Goal: Information Seeking & Learning: Compare options

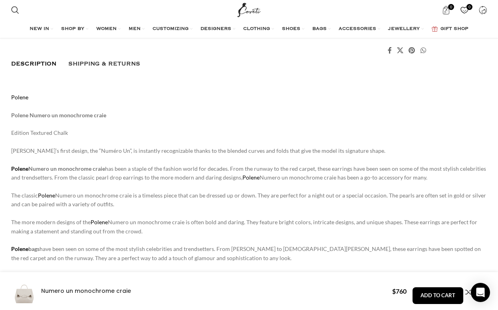
scroll to position [302, 0]
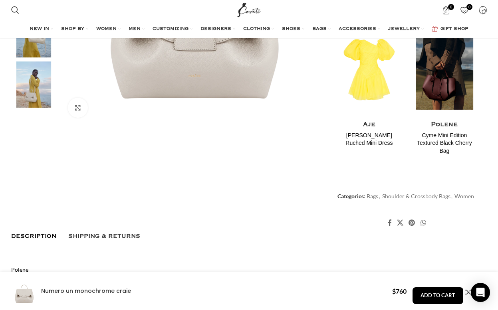
click at [450, 86] on img "2 / 2" at bounding box center [444, 69] width 65 height 99
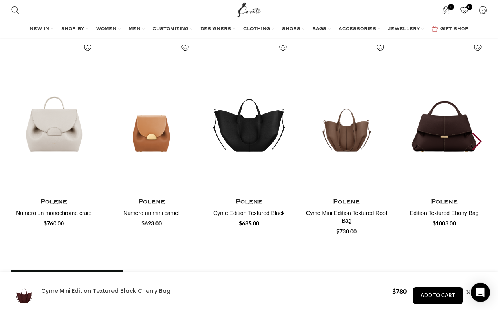
scroll to position [1423, 0]
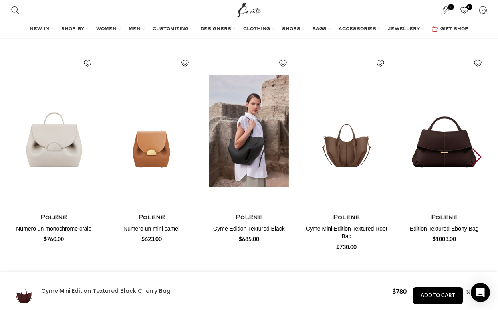
click at [245, 158] on img "3 / 25" at bounding box center [249, 131] width 88 height 164
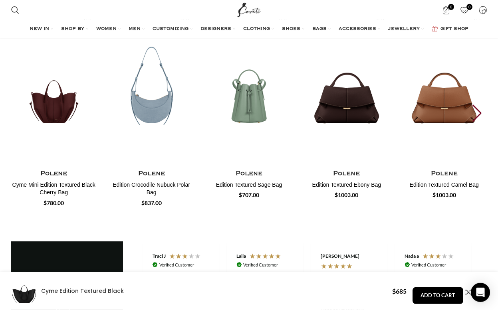
scroll to position [1639, 0]
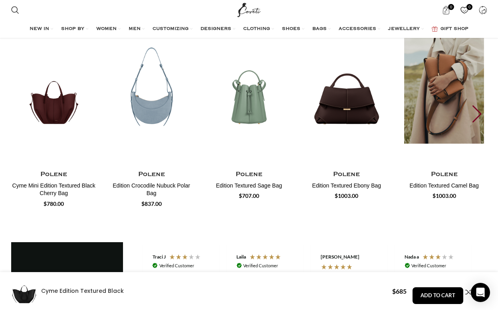
click at [434, 114] on img "5 / 12" at bounding box center [444, 88] width 88 height 164
